Goal: Information Seeking & Learning: Check status

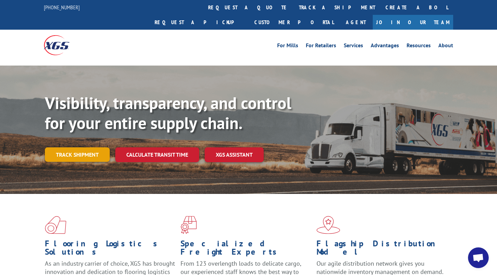
click at [74, 148] on link "Track shipment" at bounding box center [77, 155] width 65 height 15
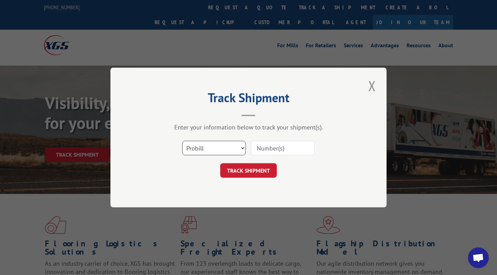
select select "po"
click at [279, 149] on input at bounding box center [283, 148] width 64 height 15
type input "1539"
click at [264, 173] on button "TRACK SHIPMENT" at bounding box center [248, 170] width 57 height 15
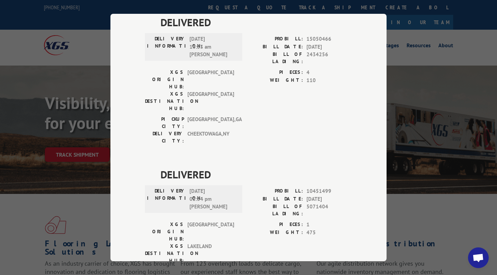
scroll to position [1577, 0]
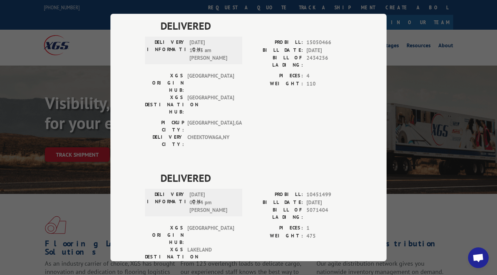
drag, startPoint x: 197, startPoint y: 149, endPoint x: 215, endPoint y: 150, distance: 18.0
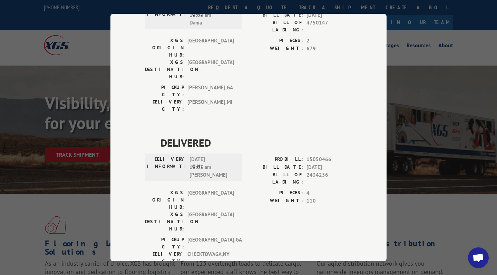
scroll to position [1457, 0]
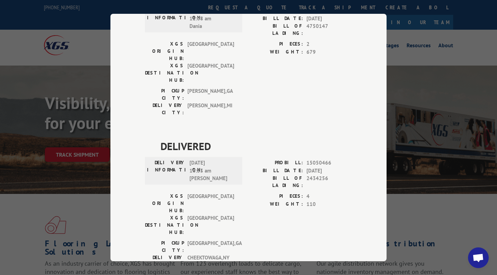
click at [105, 56] on div "Track Shipment DELIVERED DELIVERY INFORMATION: [DATE] 03:36 pm [PERSON_NAME]: 1…" at bounding box center [248, 137] width 497 height 275
click at [438, 92] on div "Track Shipment DELIVERED DELIVERY INFORMATION: [DATE] 03:36 pm [PERSON_NAME]: 1…" at bounding box center [248, 137] width 497 height 275
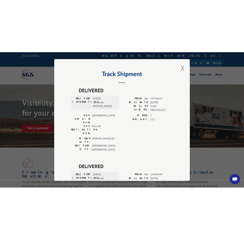
scroll to position [0, 0]
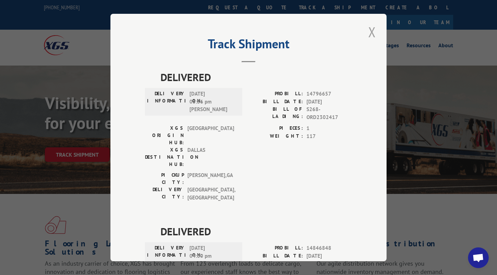
click at [371, 28] on button "Close modal" at bounding box center [373, 31] width 12 height 19
